Goal: Task Accomplishment & Management: Complete application form

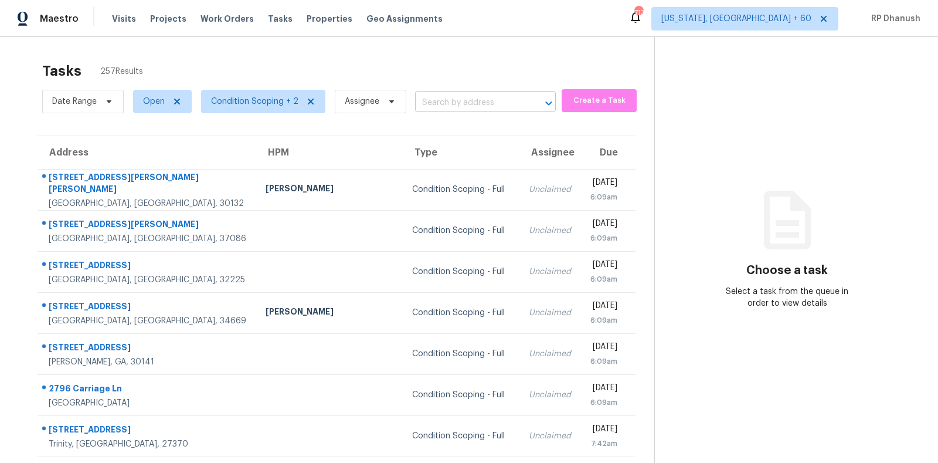
click at [477, 100] on input "text" at bounding box center [469, 103] width 108 height 18
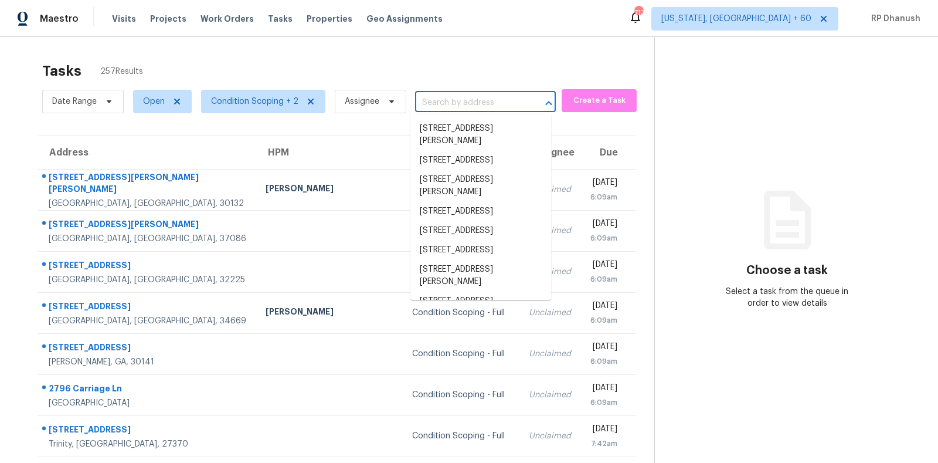
paste input "[STREET_ADDRESS]"
type input "[STREET_ADDRESS]"
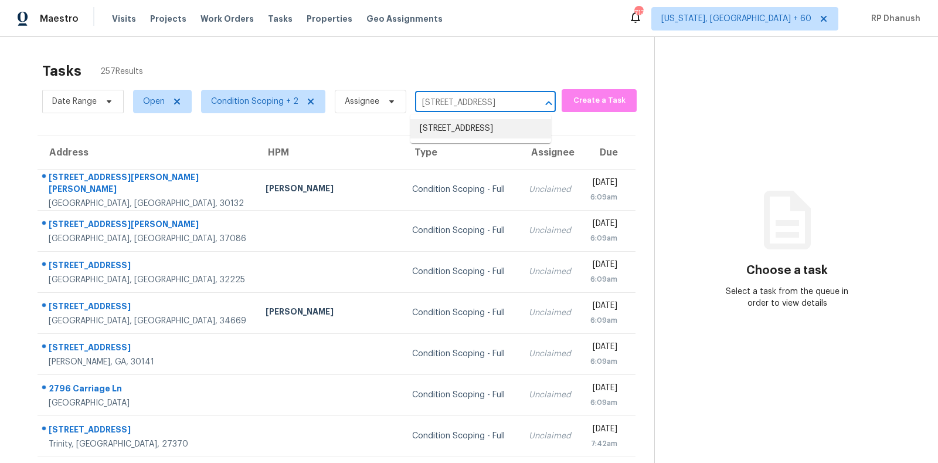
click at [484, 123] on li "[STREET_ADDRESS]" at bounding box center [480, 128] width 141 height 19
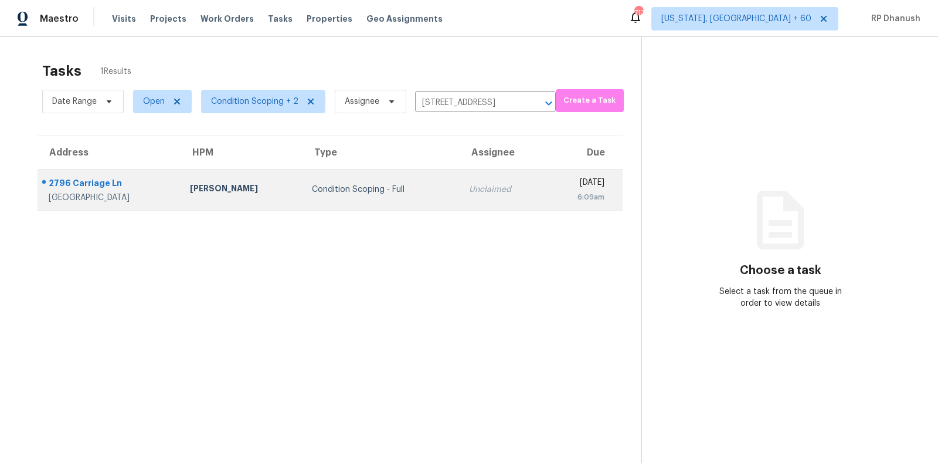
click at [555, 180] on div "[DATE]" at bounding box center [579, 183] width 49 height 15
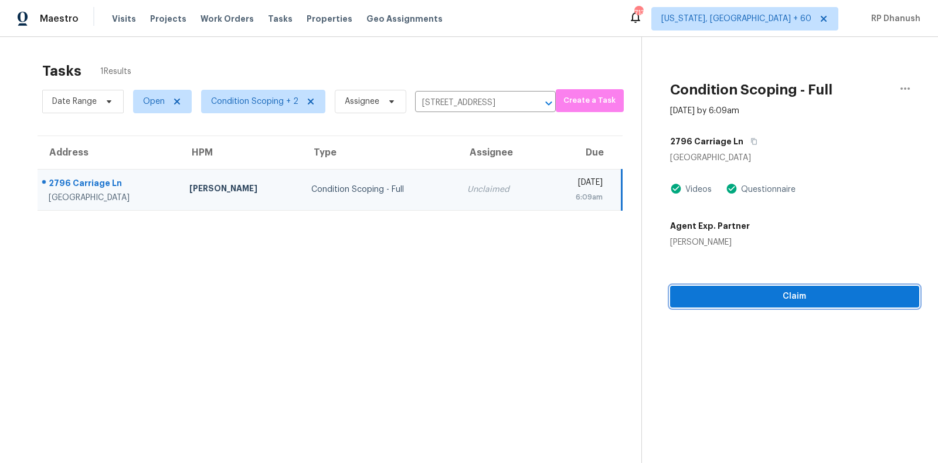
click at [774, 303] on span "Claim" at bounding box center [795, 296] width 230 height 15
click at [776, 294] on span "Start Assessment" at bounding box center [795, 296] width 230 height 15
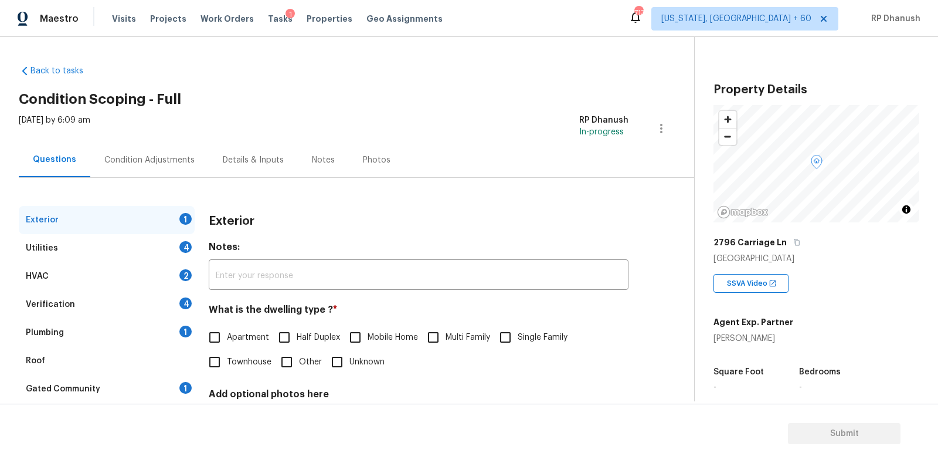
scroll to position [102, 0]
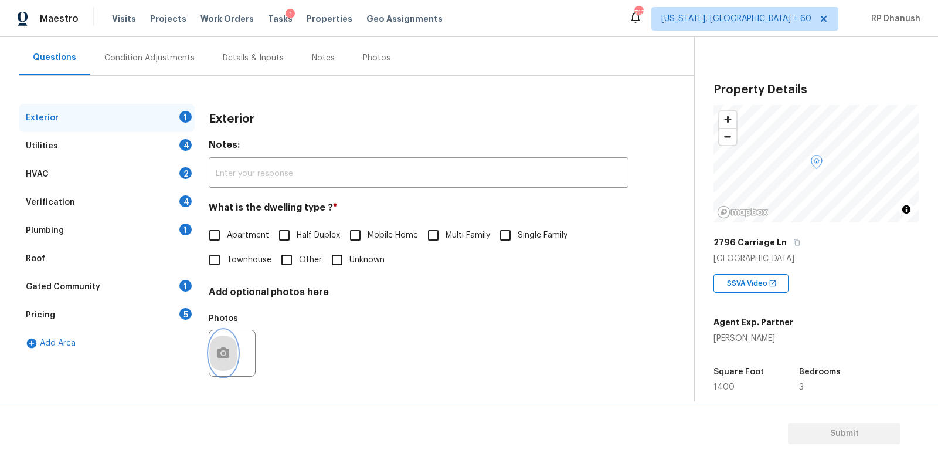
click at [227, 361] on button "button" at bounding box center [223, 353] width 28 height 46
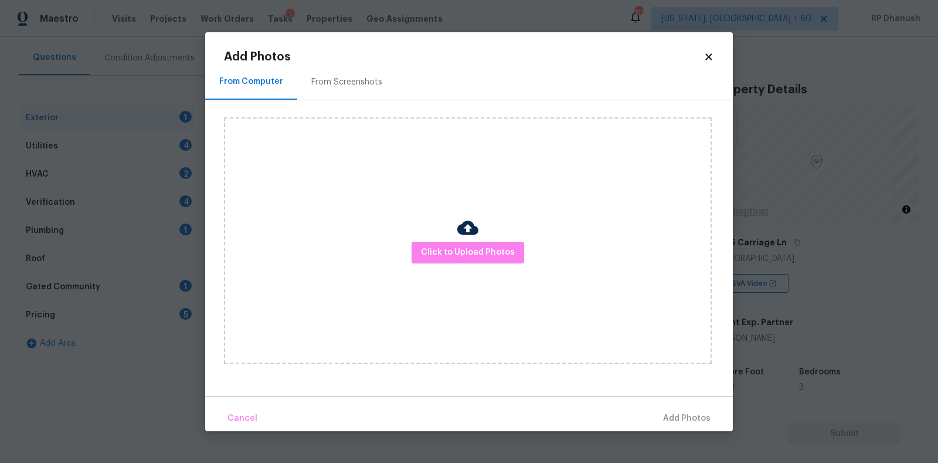
click at [341, 82] on div "From Screenshots" at bounding box center [346, 82] width 71 height 12
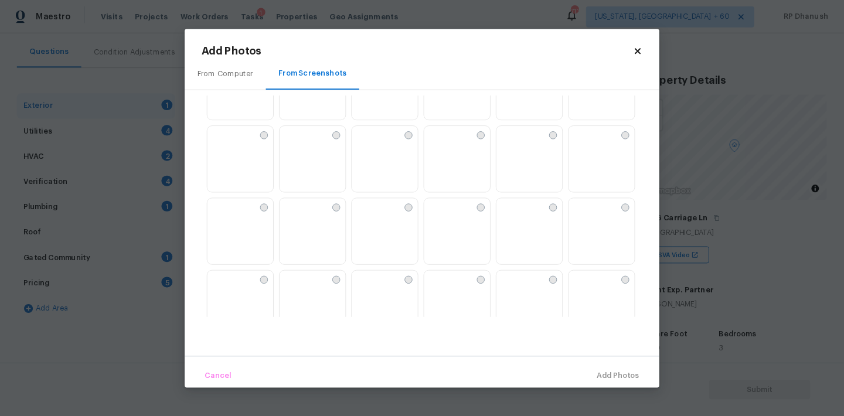
scroll to position [1119, 0]
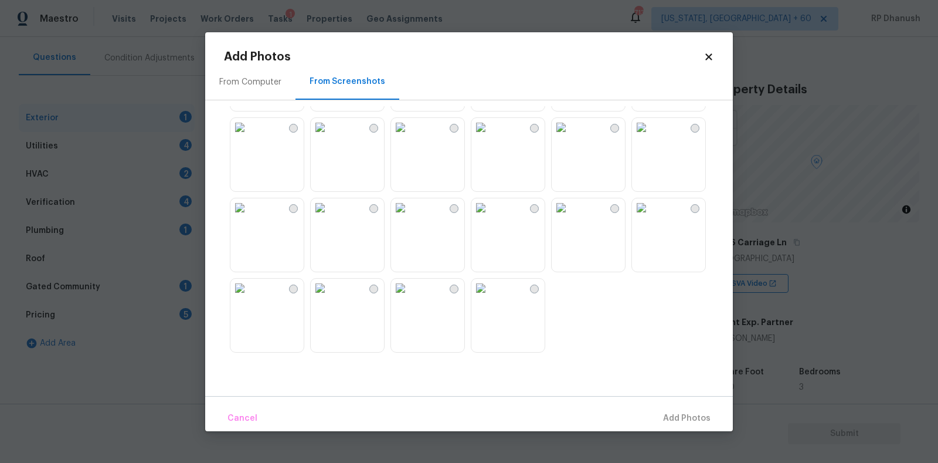
click at [712, 53] on icon at bounding box center [709, 57] width 11 height 11
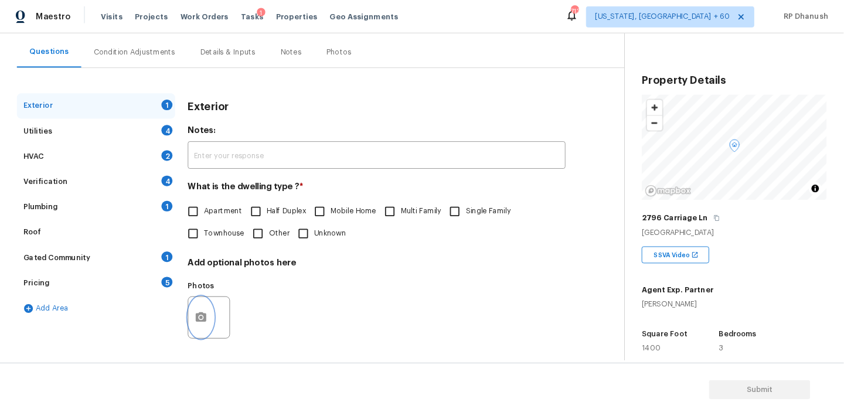
scroll to position [102, 0]
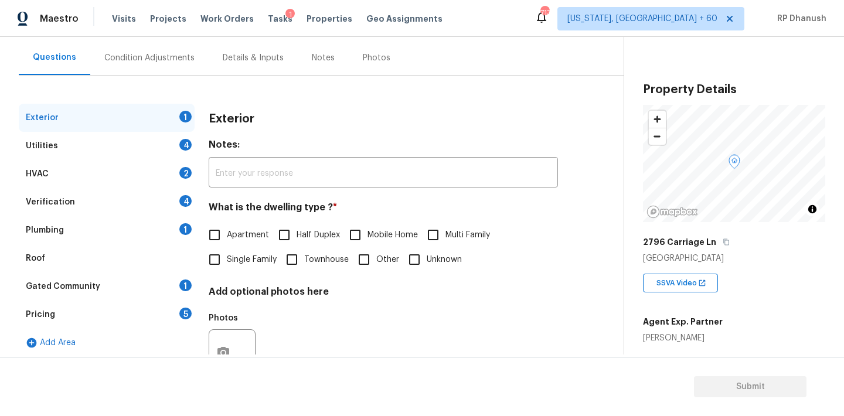
click at [242, 266] on label "Single Family" at bounding box center [239, 259] width 74 height 25
click at [227, 266] on input "Single Family" at bounding box center [214, 259] width 25 height 25
checkbox input "true"
click at [159, 144] on div "Utilities 4" at bounding box center [107, 146] width 176 height 28
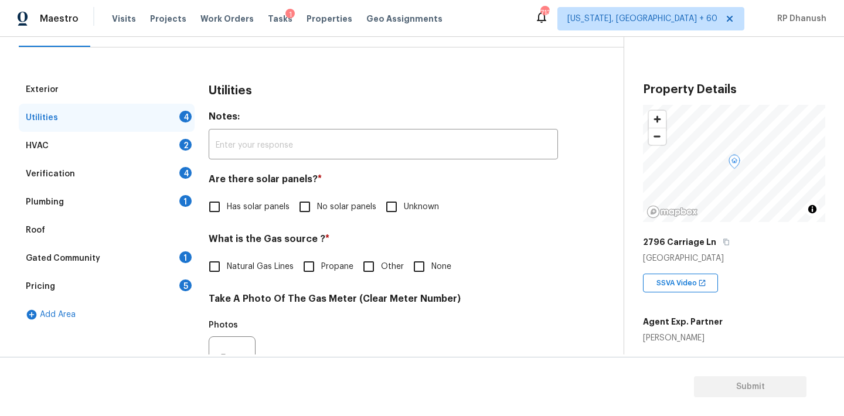
scroll to position [139, 0]
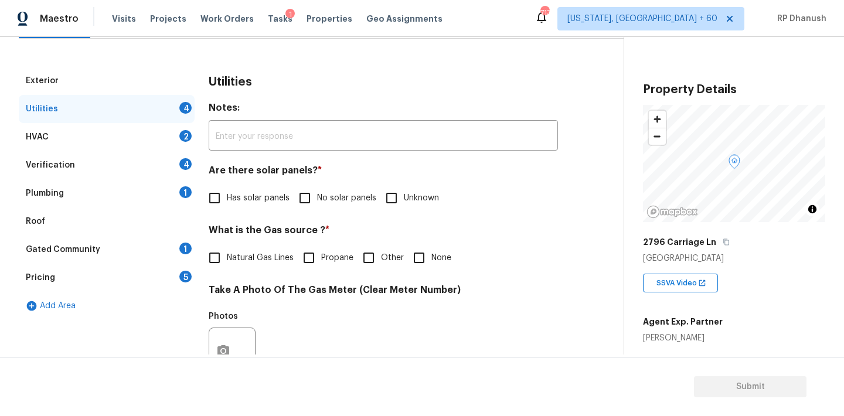
click at [307, 193] on input "No solar panels" at bounding box center [305, 198] width 25 height 25
checkbox input "true"
click at [416, 254] on input "None" at bounding box center [419, 259] width 25 height 25
checkbox input "true"
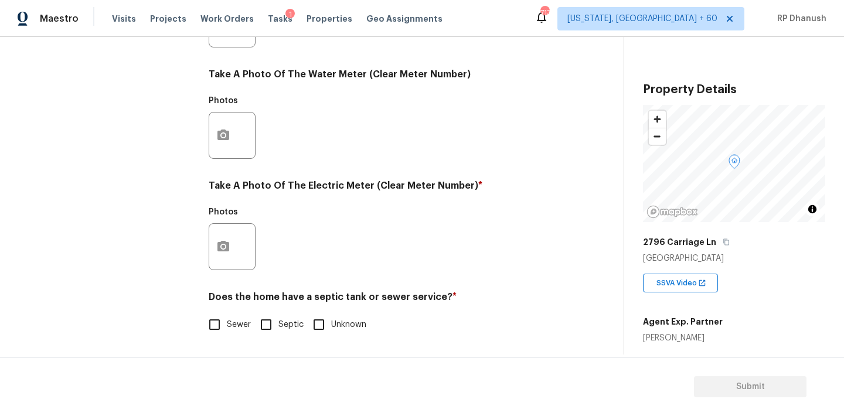
scroll to position [466, 0]
click at [209, 257] on div at bounding box center [232, 246] width 47 height 47
click at [211, 291] on h4 "Does the home have a septic tank or sewer service? *" at bounding box center [383, 299] width 349 height 16
click at [216, 247] on icon "button" at bounding box center [223, 247] width 14 height 14
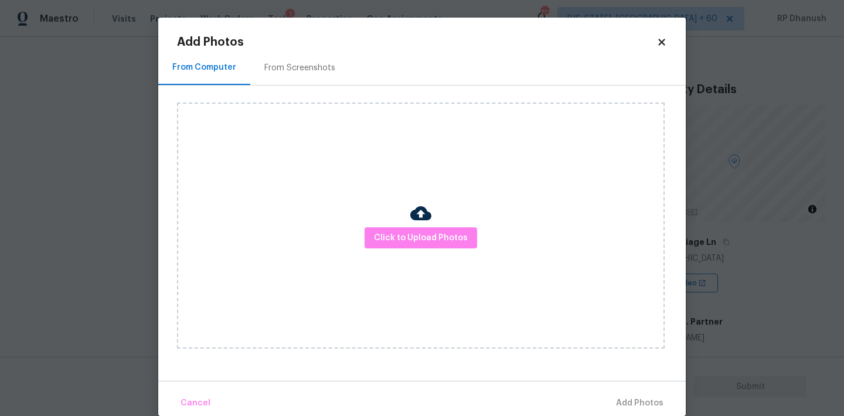
click at [339, 90] on div "Click to Upload Photos" at bounding box center [431, 226] width 509 height 280
click at [324, 68] on div "From Screenshots" at bounding box center [299, 68] width 71 height 12
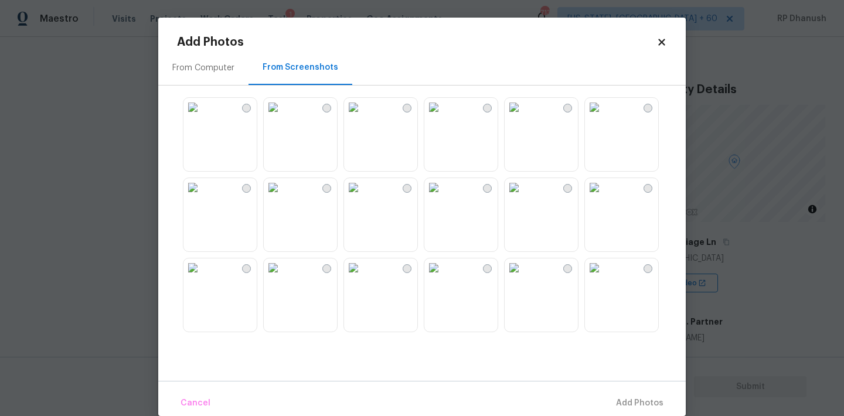
click at [604, 117] on img at bounding box center [594, 107] width 19 height 19
drag, startPoint x: 644, startPoint y: 135, endPoint x: 551, endPoint y: 169, distance: 99.4
click at [604, 117] on img at bounding box center [594, 107] width 19 height 19
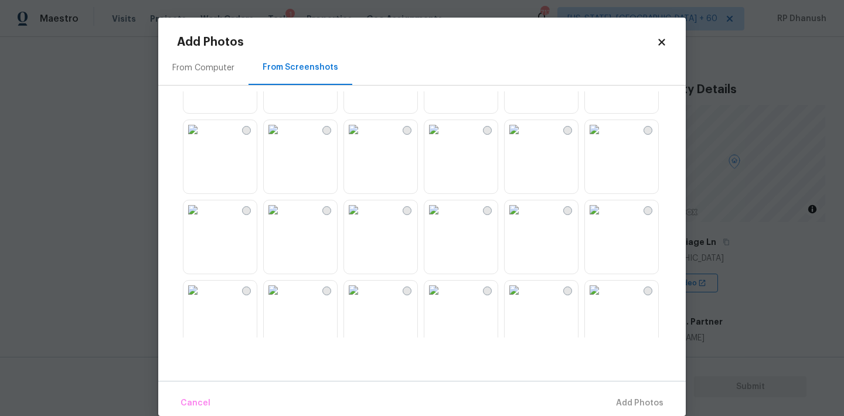
click at [443, 139] on img at bounding box center [433, 129] width 19 height 19
click at [443, 219] on img at bounding box center [433, 210] width 19 height 19
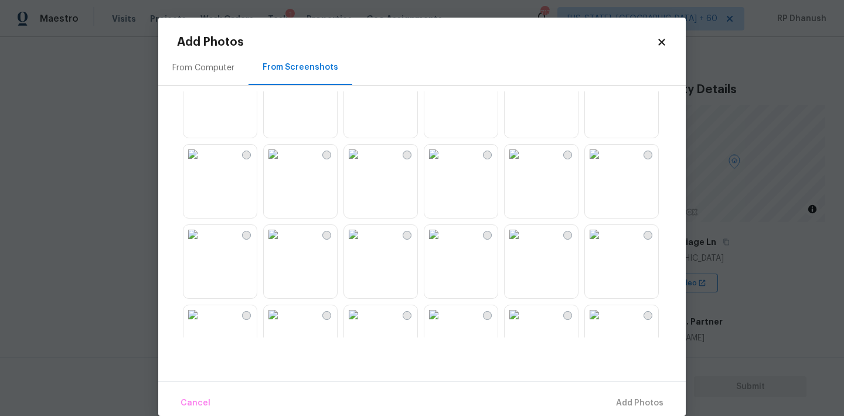
scroll to position [928, 0]
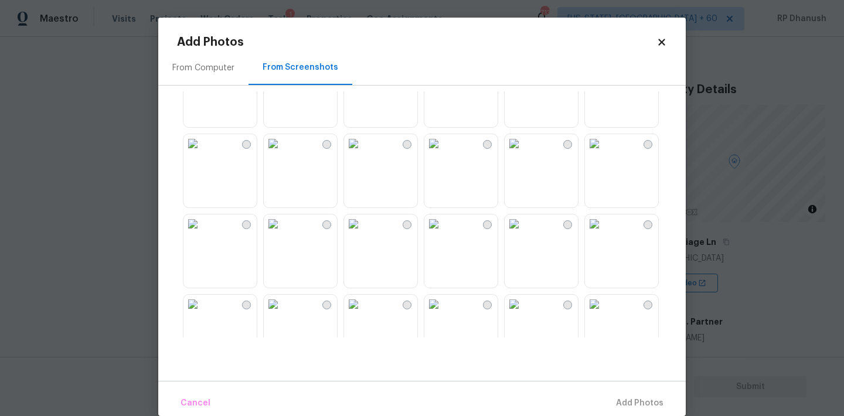
click at [443, 233] on img at bounding box center [433, 224] width 19 height 19
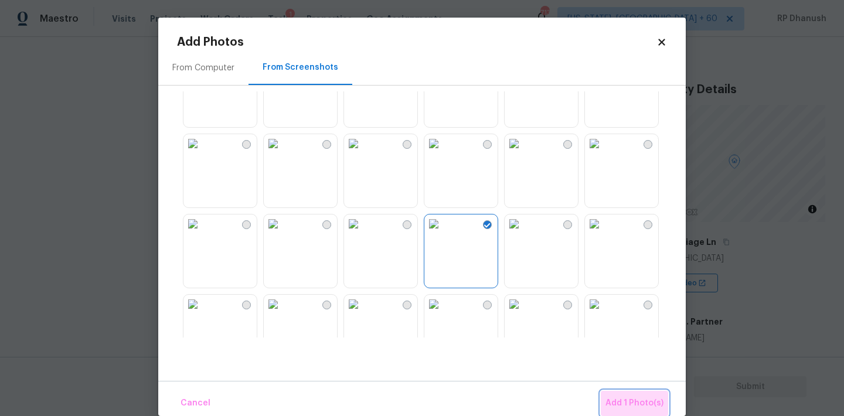
click at [642, 407] on span "Add 1 Photo(s)" at bounding box center [635, 403] width 58 height 15
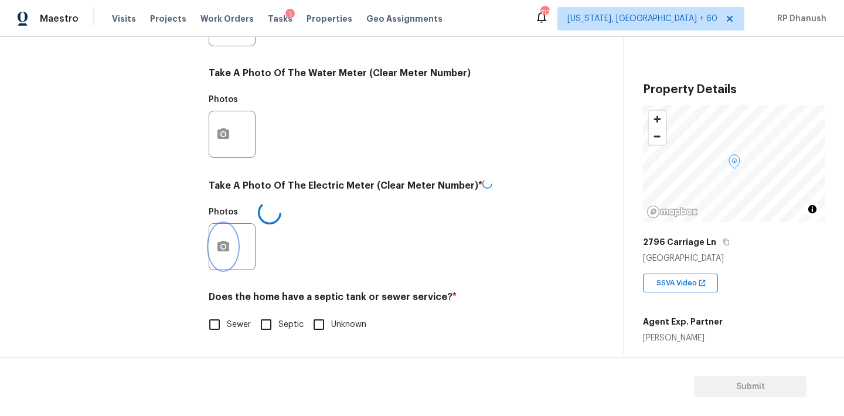
scroll to position [466, 0]
click at [222, 315] on input "Sewer" at bounding box center [214, 325] width 25 height 25
checkbox input "true"
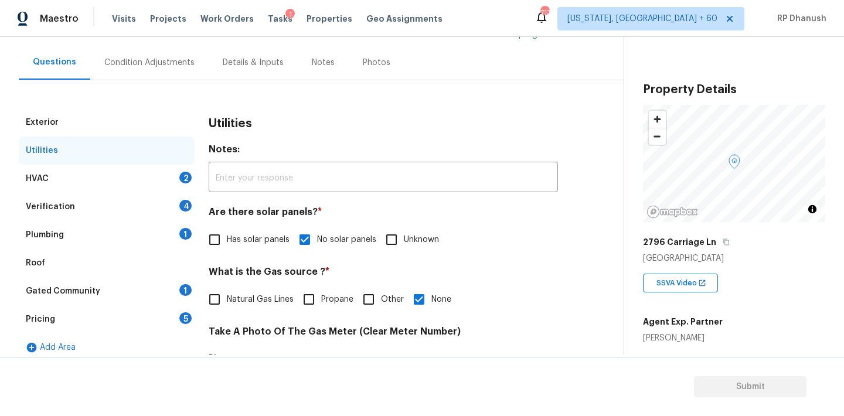
click at [177, 178] on div "HVAC 2" at bounding box center [107, 179] width 176 height 28
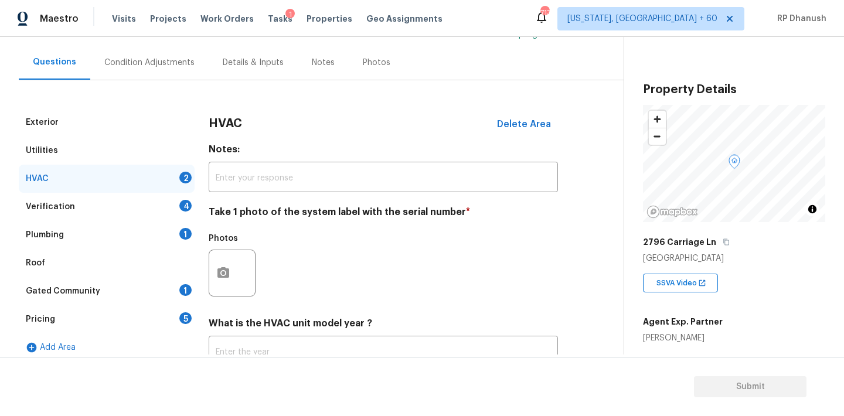
scroll to position [152, 0]
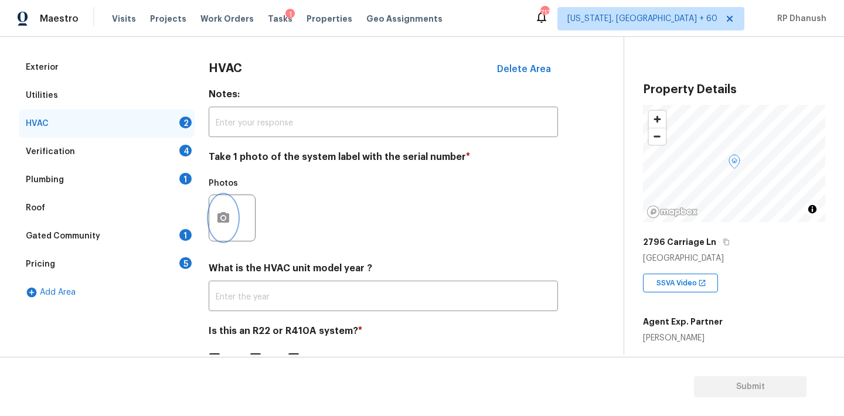
click at [216, 227] on button "button" at bounding box center [223, 218] width 28 height 46
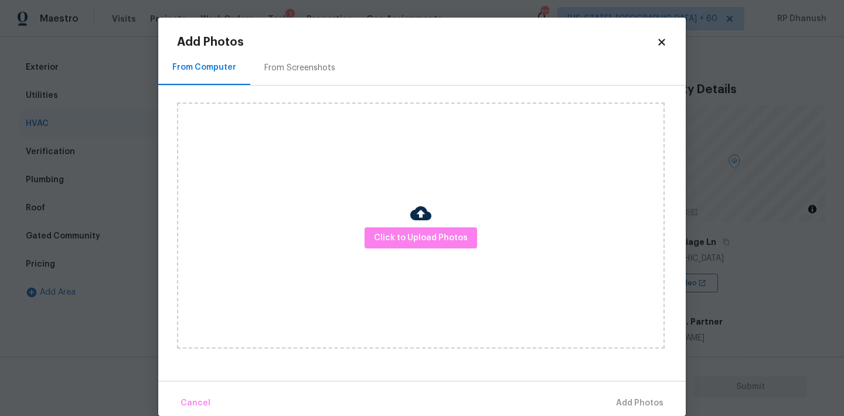
click at [299, 77] on div "From Screenshots" at bounding box center [299, 67] width 99 height 35
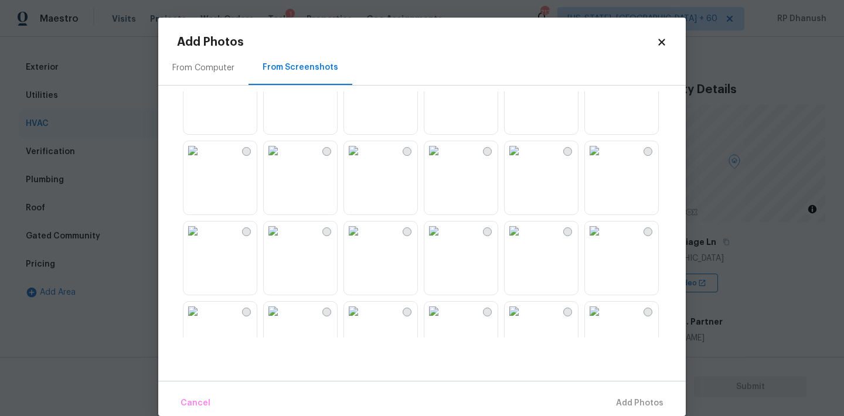
scroll to position [1120, 0]
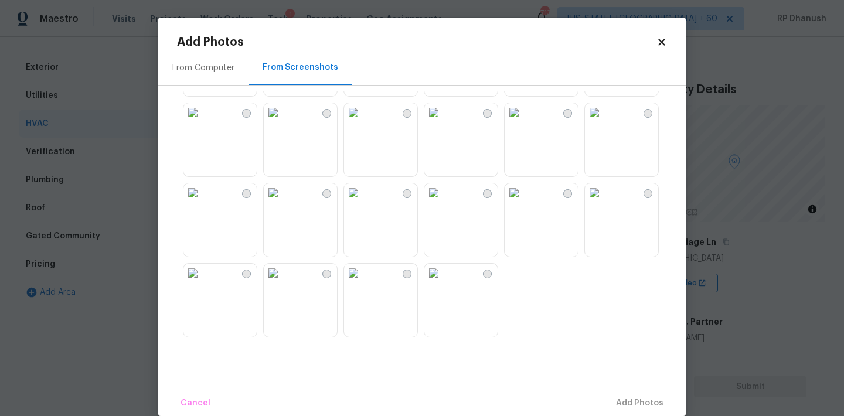
click at [443, 122] on img at bounding box center [433, 112] width 19 height 19
click at [636, 399] on span "Add 1 Photo(s)" at bounding box center [635, 403] width 58 height 15
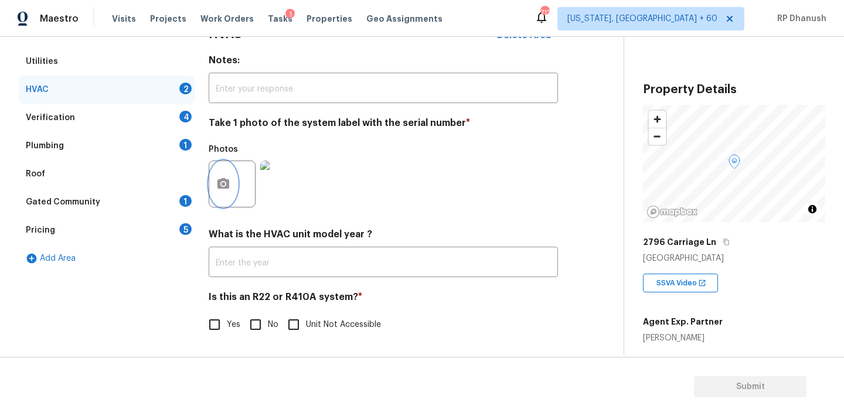
scroll to position [187, 0]
click at [258, 329] on input "No" at bounding box center [255, 325] width 25 height 25
checkbox input "true"
click at [188, 113] on div "4" at bounding box center [185, 116] width 12 height 12
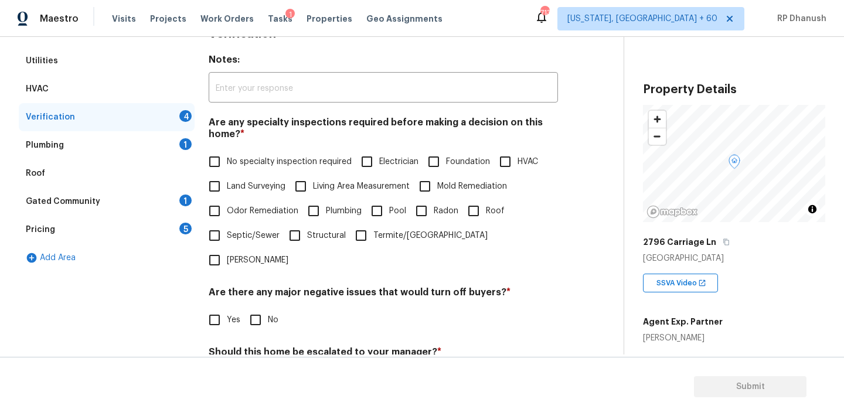
click at [512, 161] on input "HVAC" at bounding box center [505, 162] width 25 height 25
checkbox input "true"
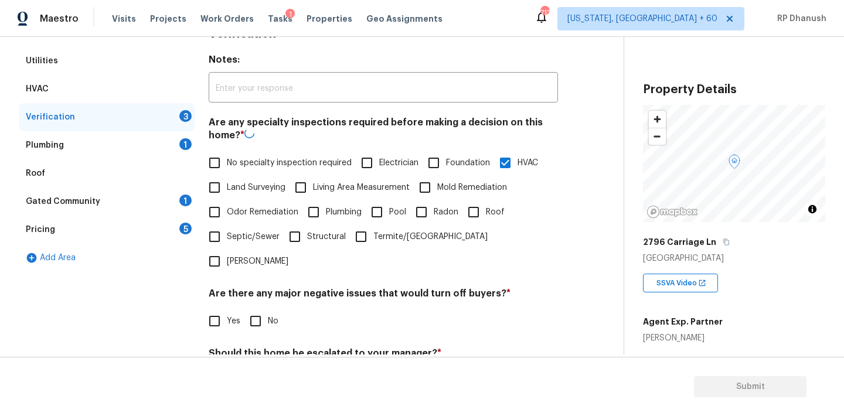
click at [451, 158] on span "Foundation" at bounding box center [468, 163] width 44 height 12
click at [446, 158] on input "Foundation" at bounding box center [434, 163] width 25 height 25
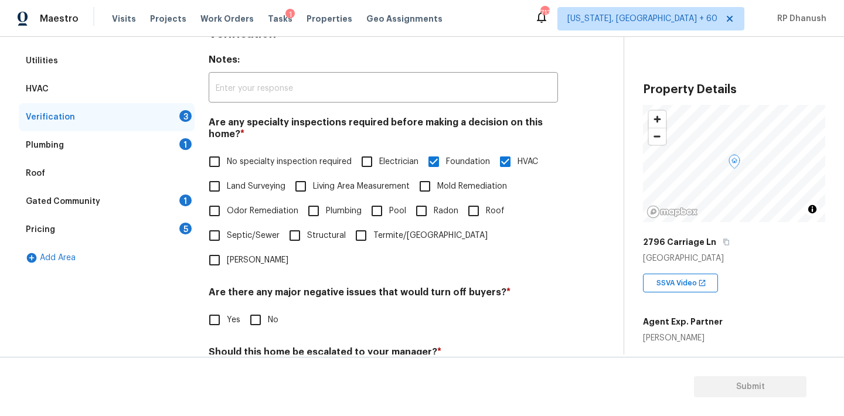
click at [451, 158] on span "Foundation" at bounding box center [468, 162] width 44 height 12
click at [446, 158] on input "Foundation" at bounding box center [434, 162] width 25 height 25
checkbox input "false"
click at [488, 211] on span "Roof" at bounding box center [495, 211] width 19 height 12
click at [486, 211] on input "Roof" at bounding box center [473, 211] width 25 height 25
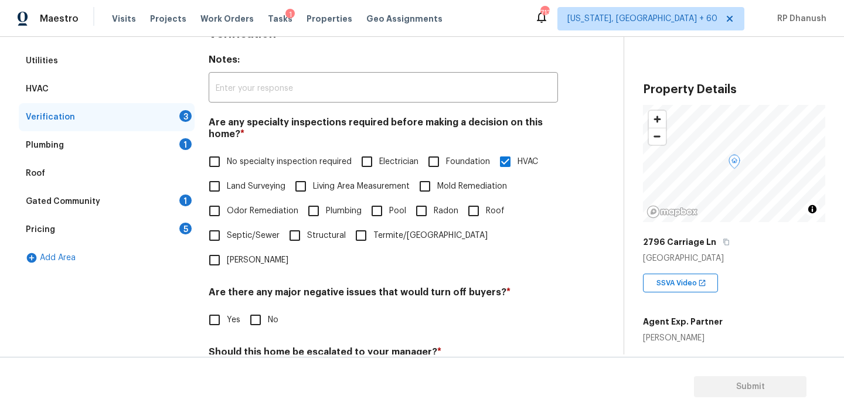
checkbox input "true"
drag, startPoint x: 313, startPoint y: 232, endPoint x: 386, endPoint y: 244, distance: 74.8
click at [312, 232] on span "Structural" at bounding box center [326, 236] width 39 height 12
click at [307, 232] on input "Structural" at bounding box center [295, 235] width 25 height 25
checkbox input "true"
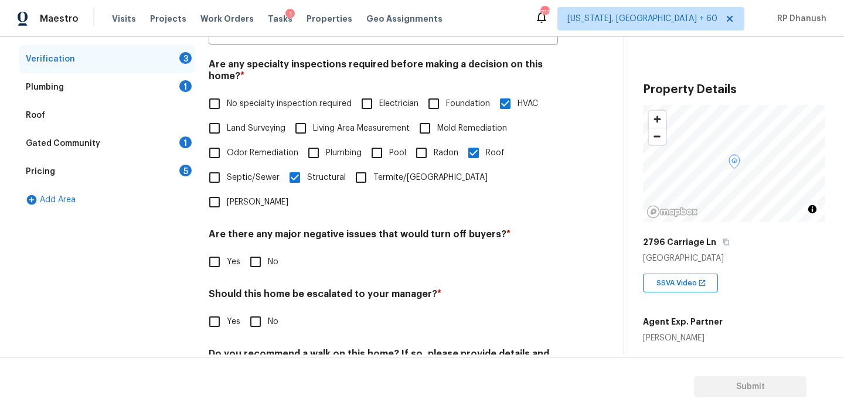
scroll to position [289, 0]
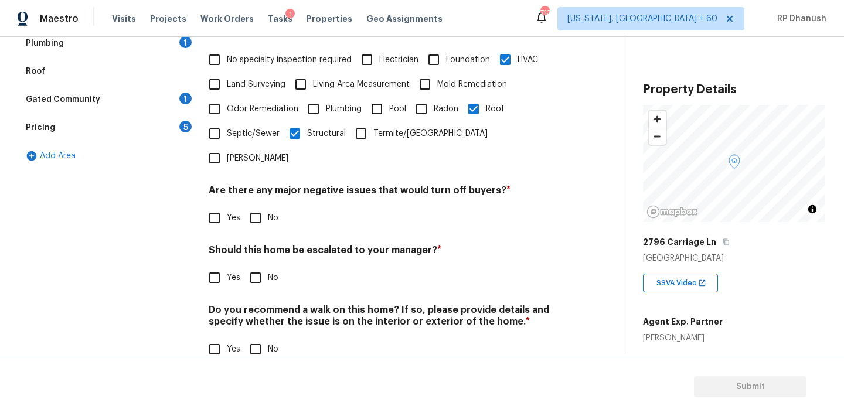
click at [262, 206] on input "No" at bounding box center [255, 218] width 25 height 25
checkbox input "true"
click at [254, 310] on div "Do you recommend a walk on this home? If so, please provide details and specify…" at bounding box center [383, 332] width 349 height 57
click at [259, 337] on input "No" at bounding box center [255, 349] width 25 height 25
checkbox input "true"
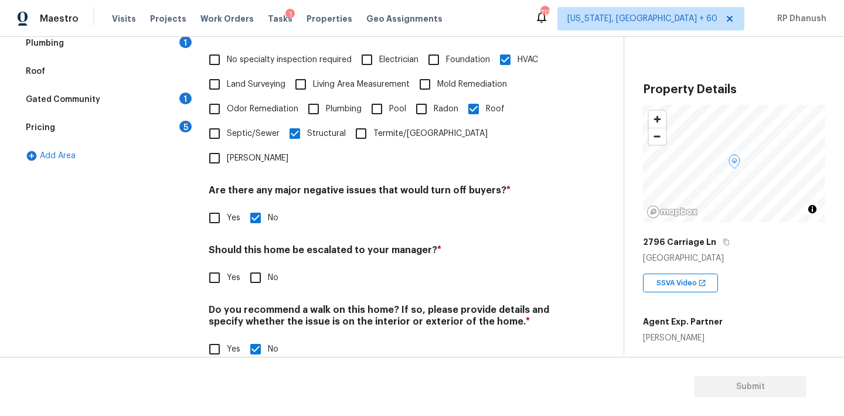
click at [186, 131] on div "5" at bounding box center [185, 127] width 12 height 12
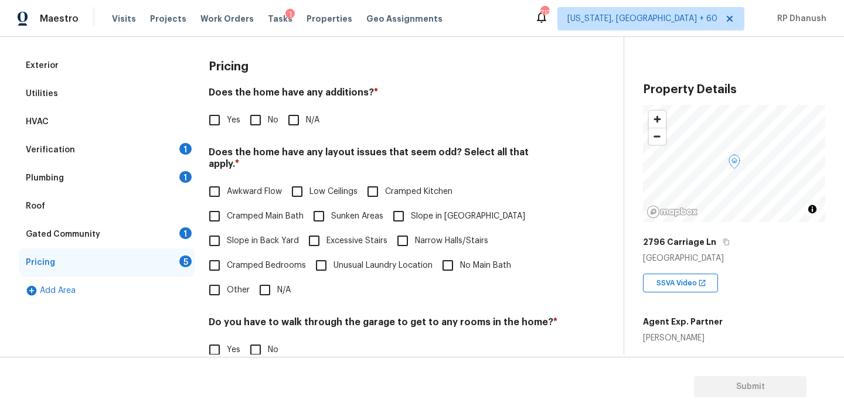
scroll to position [153, 0]
click at [256, 125] on input "No" at bounding box center [255, 121] width 25 height 25
checkbox input "true"
drag, startPoint x: 222, startPoint y: 239, endPoint x: 435, endPoint y: 226, distance: 213.8
click at [225, 239] on input "Slope in Back Yard" at bounding box center [214, 242] width 25 height 25
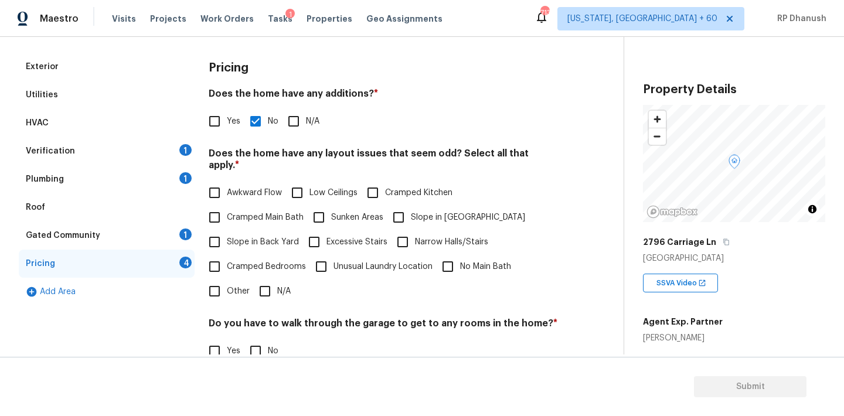
checkbox input "true"
click at [429, 213] on label "Slope in [GEOGRAPHIC_DATA]" at bounding box center [455, 218] width 139 height 25
click at [411, 213] on input "Slope in [GEOGRAPHIC_DATA]" at bounding box center [398, 218] width 25 height 25
checkbox input "true"
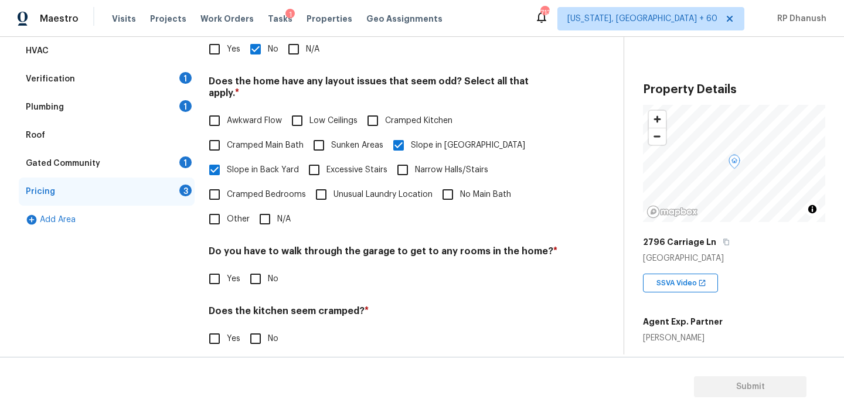
scroll to position [267, 0]
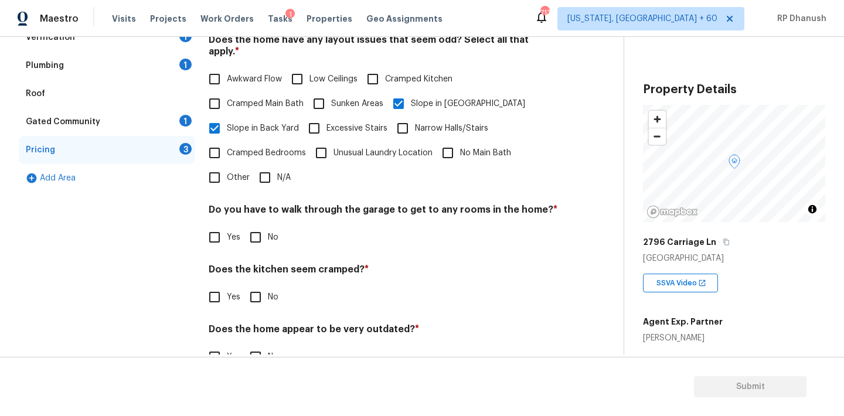
click at [259, 229] on input "No" at bounding box center [255, 237] width 25 height 25
checkbox input "true"
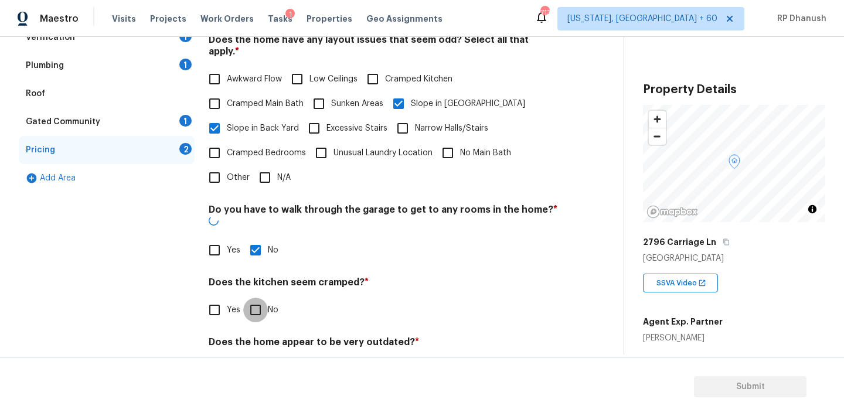
click at [259, 298] on input "No" at bounding box center [255, 310] width 25 height 25
checkbox input "true"
click at [259, 358] on input "No" at bounding box center [255, 370] width 25 height 25
checkbox input "true"
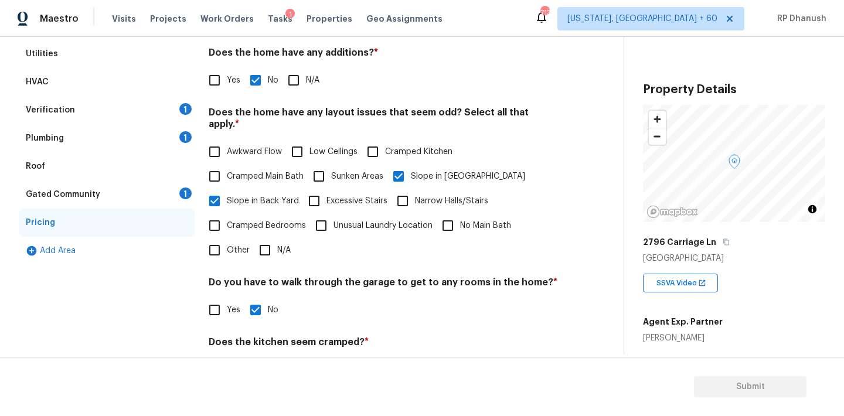
scroll to position [158, 0]
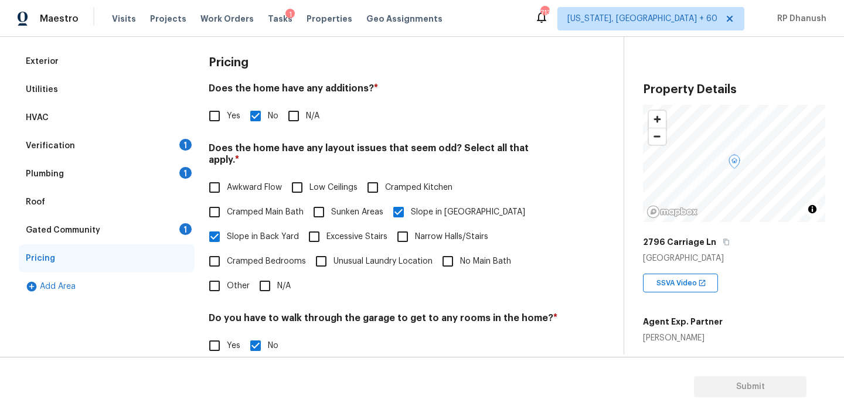
click at [184, 226] on div "1" at bounding box center [185, 229] width 12 height 12
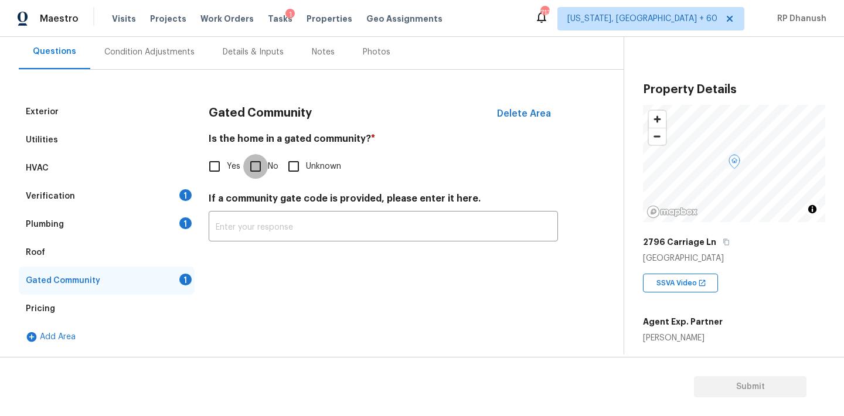
click at [265, 172] on input "No" at bounding box center [255, 166] width 25 height 25
checkbox input "true"
click at [175, 229] on div "Plumbing 1" at bounding box center [107, 224] width 176 height 28
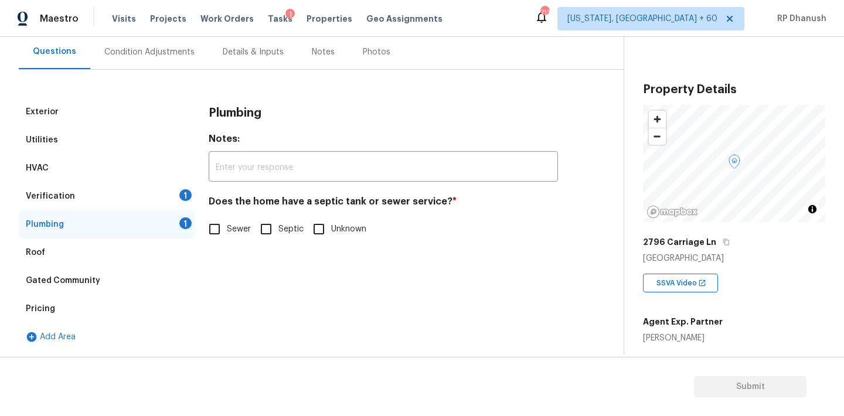
click at [230, 232] on span "Sewer" at bounding box center [239, 229] width 24 height 12
click at [227, 232] on input "Sewer" at bounding box center [214, 229] width 25 height 25
checkbox input "true"
click at [188, 187] on div "Verification 1" at bounding box center [107, 196] width 176 height 28
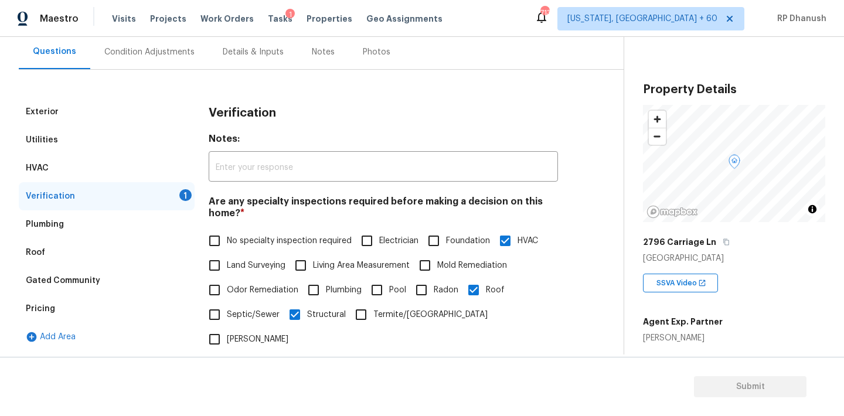
scroll to position [289, 0]
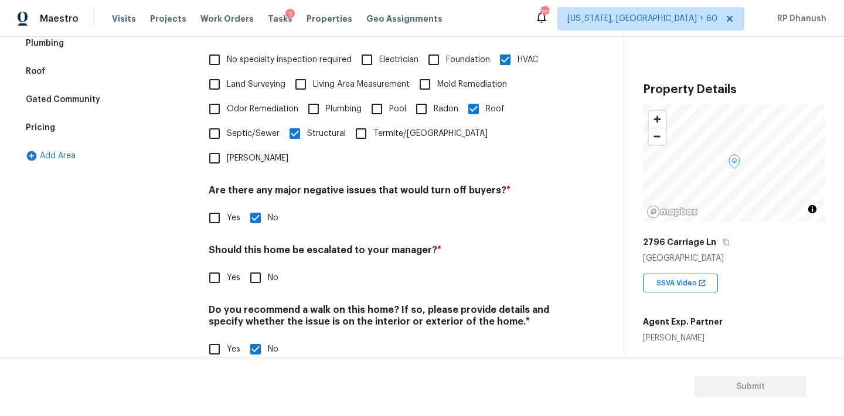
click at [213, 266] on input "Yes" at bounding box center [214, 278] width 25 height 25
checkbox input "true"
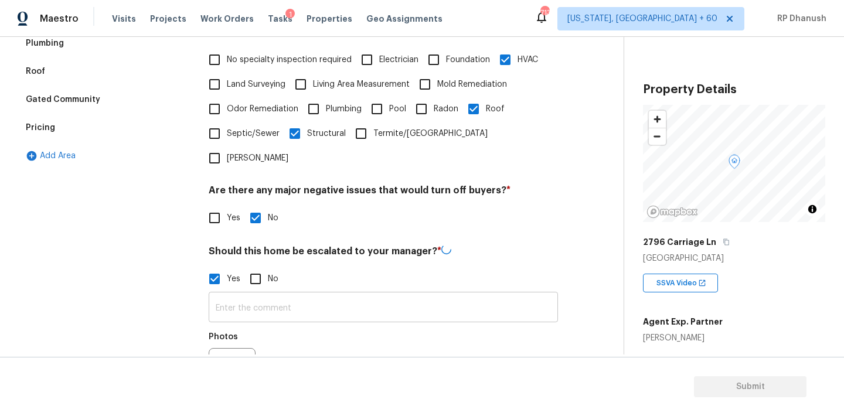
click at [253, 295] on input "text" at bounding box center [383, 309] width 349 height 28
paste input "Recommend walk for this property. The exterior siding is heavily damaged. A tre…"
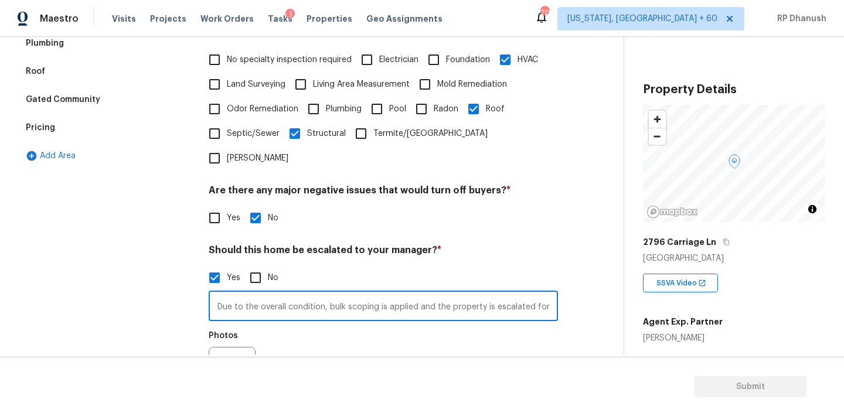
scroll to position [400, 0]
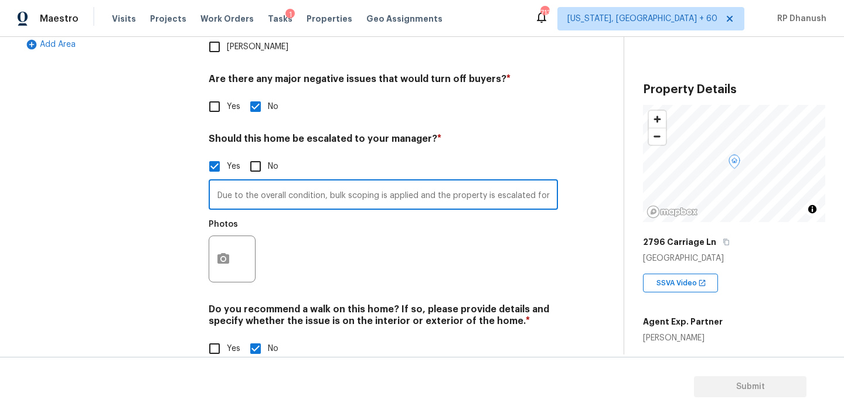
type input "Recommend walk for this property. The exterior siding is heavily damaged. A tre…"
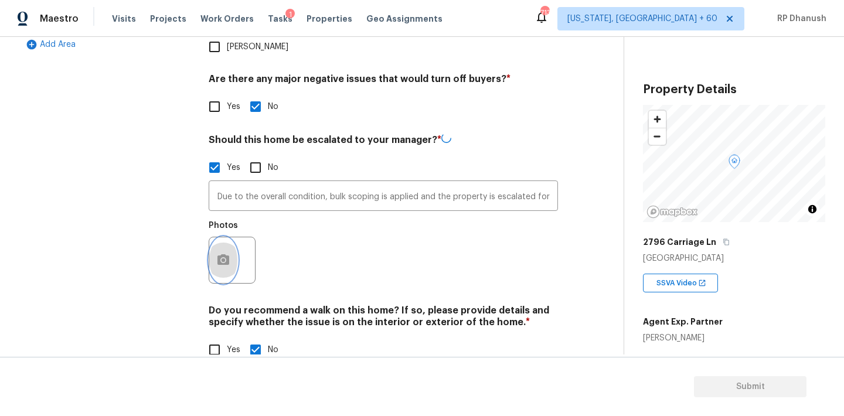
click at [230, 237] on button "button" at bounding box center [223, 260] width 28 height 46
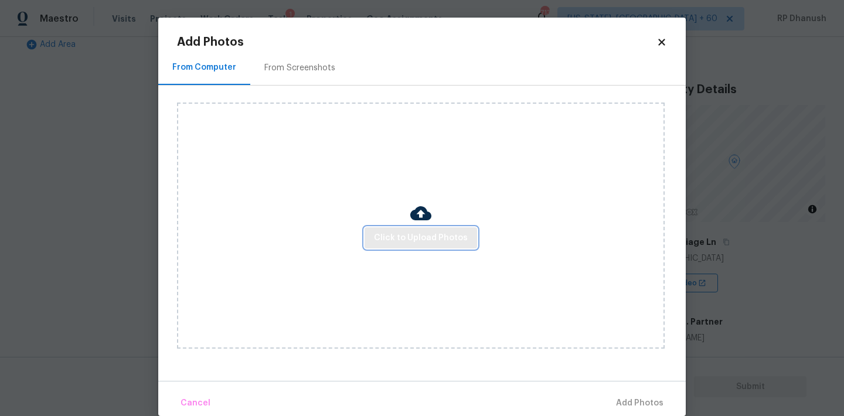
click at [394, 246] on button "Click to Upload Photos" at bounding box center [421, 238] width 113 height 22
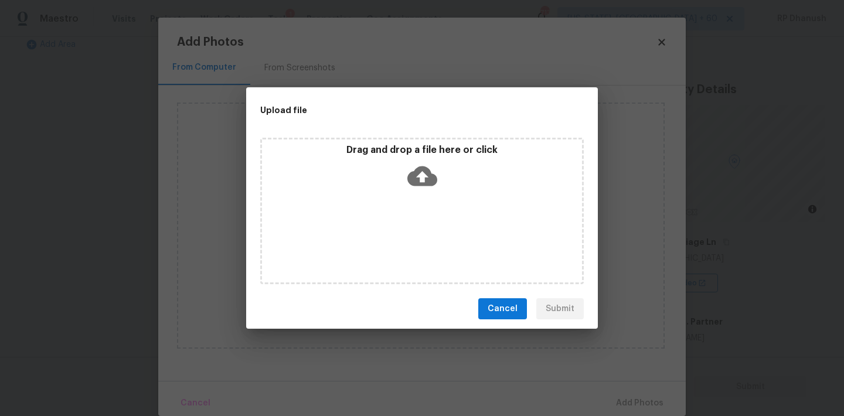
click at [398, 166] on div "Drag and drop a file here or click" at bounding box center [422, 169] width 320 height 50
